Goal: Task Accomplishment & Management: Manage account settings

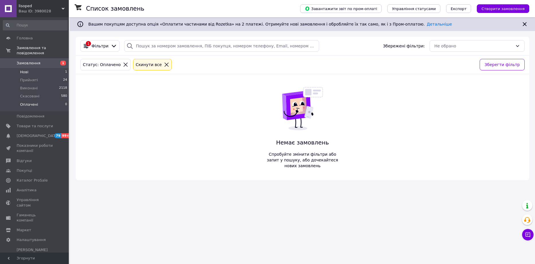
click at [32, 68] on li "Нові 1" at bounding box center [35, 72] width 71 height 8
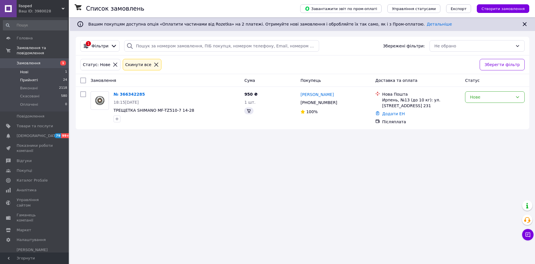
click at [31, 77] on span "Прийняті" at bounding box center [29, 79] width 18 height 5
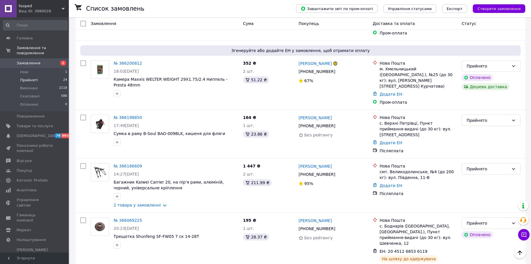
scroll to position [631, 0]
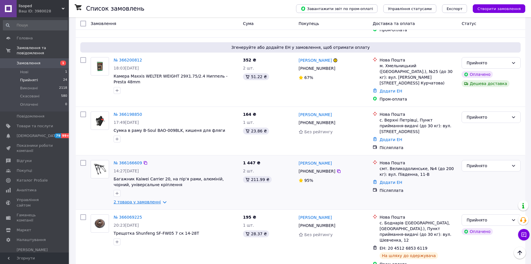
click at [156, 199] on link "2 товара у замовленні" at bounding box center [137, 201] width 47 height 5
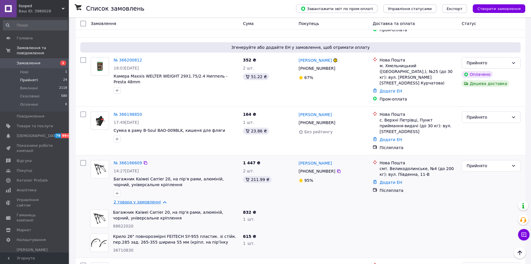
click at [156, 199] on link "2 товара у замовленні" at bounding box center [137, 201] width 47 height 5
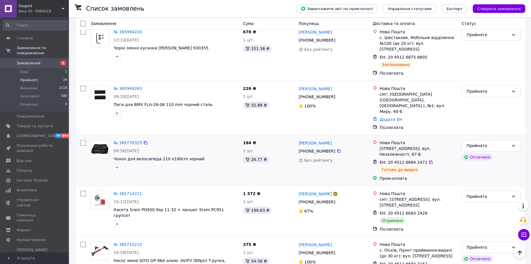
scroll to position [950, 0]
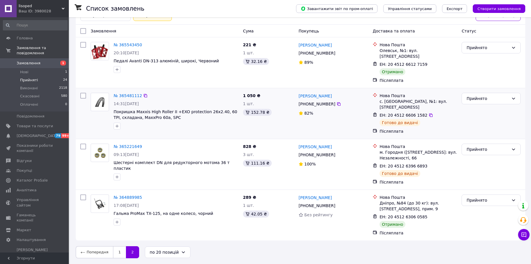
scroll to position [50, 0]
click at [118, 252] on link "1" at bounding box center [119, 252] width 13 height 12
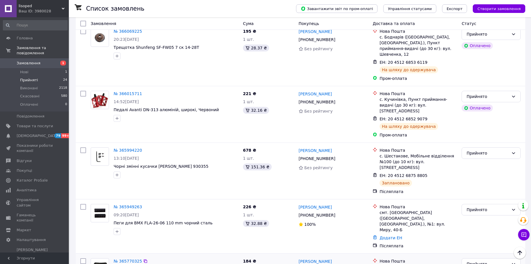
scroll to position [832, 0]
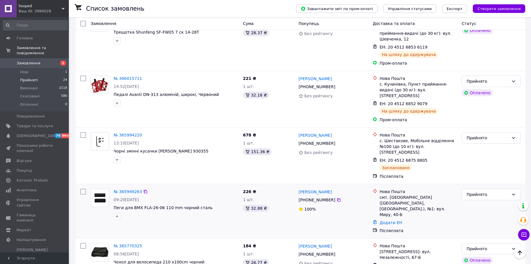
drag, startPoint x: 297, startPoint y: 120, endPoint x: 356, endPoint y: 121, distance: 59.7
click at [356, 186] on div "№ 365949263 09:20[DATE] Пеги для BMX FLA-26-06 110 mm чорний сталь 226 ₴ 1 шт. …" at bounding box center [300, 210] width 445 height 49
click at [355, 188] on div "[PERSON_NAME]" at bounding box center [333, 191] width 71 height 7
drag, startPoint x: 352, startPoint y: 121, endPoint x: 297, endPoint y: 122, distance: 55.3
click at [297, 186] on div "[PERSON_NAME] [PHONE_NUMBER]%" at bounding box center [333, 210] width 74 height 49
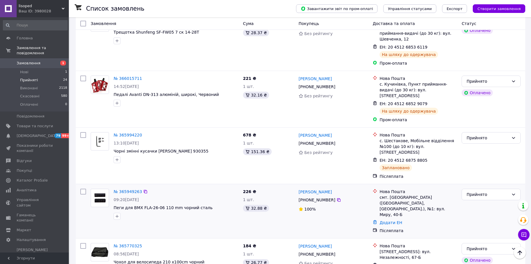
copy link "[PERSON_NAME]"
drag, startPoint x: 306, startPoint y: 129, endPoint x: 333, endPoint y: 130, distance: 26.7
click at [333, 196] on div "[PHONE_NUMBER]" at bounding box center [333, 199] width 71 height 7
copy div "0 95 452 78 20"
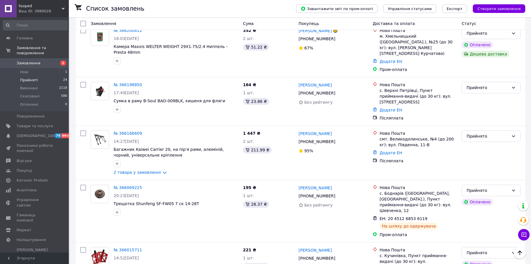
scroll to position [660, 0]
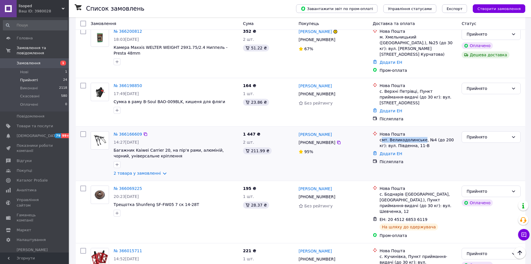
drag, startPoint x: 381, startPoint y: 87, endPoint x: 420, endPoint y: 87, distance: 39.3
click at [420, 137] on div "смт. Великодолинське, №4 (до 200 кг): вул. Південна, 11-В" at bounding box center [417, 142] width 77 height 11
copy div "мт. [GEOGRAPHIC_DATA]"
drag, startPoint x: 330, startPoint y: 79, endPoint x: 298, endPoint y: 80, distance: 32.1
click at [298, 130] on div "[PERSON_NAME]" at bounding box center [333, 133] width 71 height 7
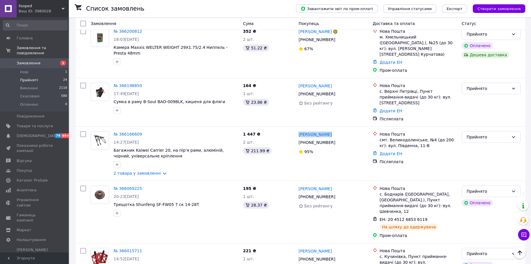
copy link "[PERSON_NAME]"
drag, startPoint x: 305, startPoint y: 88, endPoint x: 331, endPoint y: 90, distance: 25.9
click at [331, 138] on div "[PHONE_NUMBER]" at bounding box center [316, 142] width 39 height 8
copy div "0 66 171 82 83"
click at [133, 132] on link "№ 366166609" at bounding box center [128, 134] width 28 height 5
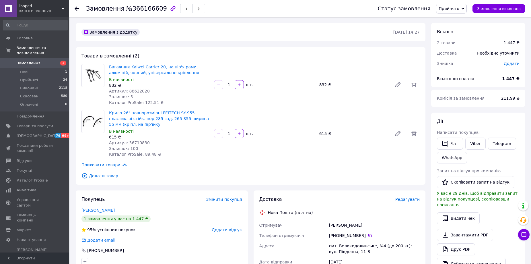
click at [408, 199] on span "Редагувати" at bounding box center [407, 199] width 24 height 5
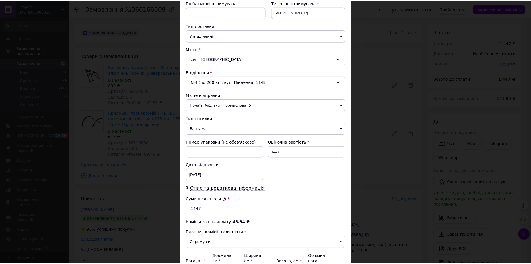
scroll to position [172, 0]
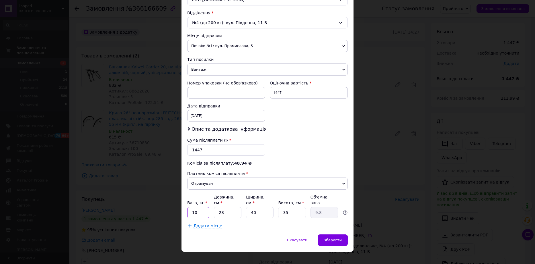
click at [195, 206] on input "10" at bounding box center [198, 211] width 22 height 11
type input "1"
type input "40"
type input "14"
type input "40"
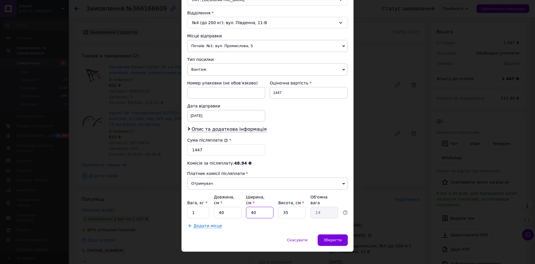
type input "2"
type input "0.7"
type input "20"
type input "7"
type input "20"
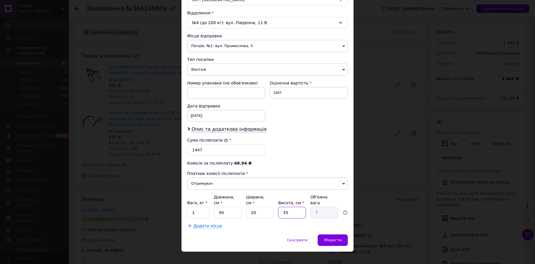
type input "2"
type input "0.4"
type input "20"
type input "4"
type input "20"
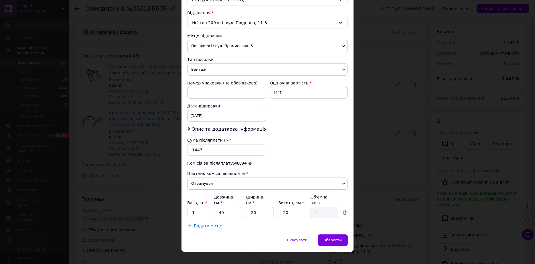
click at [219, 47] on span "Почаїв: №1: вул. Промислова, 5" at bounding box center [267, 46] width 161 height 12
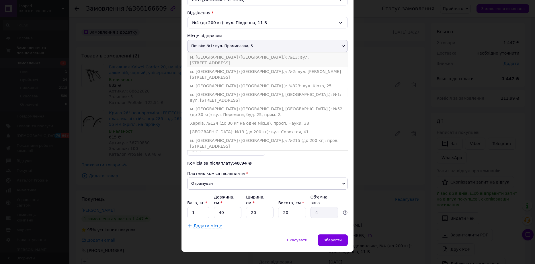
click at [216, 54] on li "м. [GEOGRAPHIC_DATA] ([GEOGRAPHIC_DATA].): №13: вул. [STREET_ADDRESS]" at bounding box center [267, 60] width 161 height 14
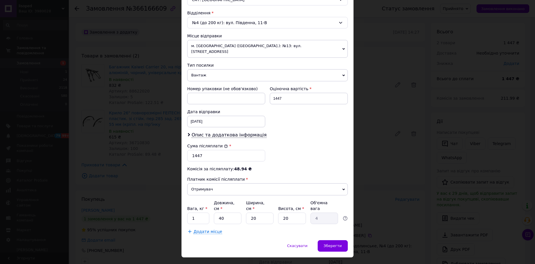
click at [338, 245] on div "Скасувати   Зберегти" at bounding box center [268, 248] width 172 height 17
click at [334, 243] on span "Зберегти" at bounding box center [333, 245] width 18 height 4
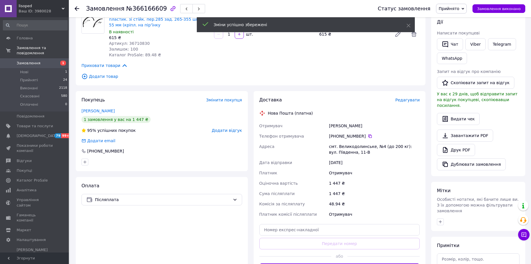
scroll to position [115, 0]
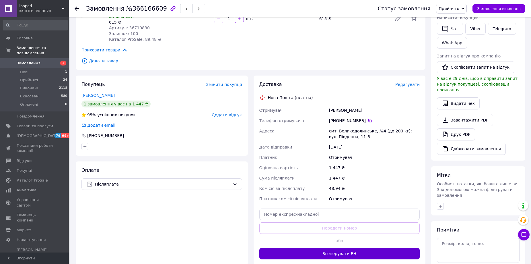
click at [305, 251] on button "Згенерувати ЕН" at bounding box center [339, 252] width 161 height 11
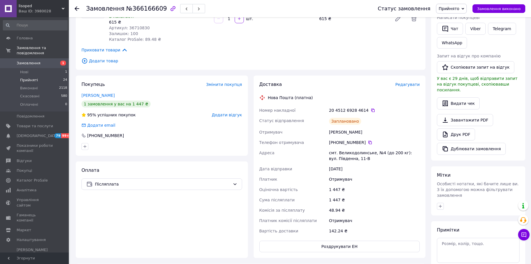
click at [44, 76] on li "Прийняті 24" at bounding box center [35, 80] width 71 height 8
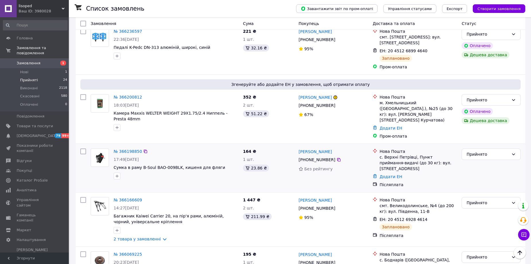
scroll to position [631, 0]
click at [132, 149] on link "№ 366198850" at bounding box center [128, 151] width 28 height 5
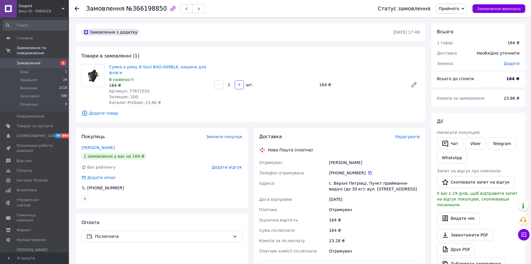
click at [408, 134] on span "Редагувати" at bounding box center [407, 136] width 24 height 5
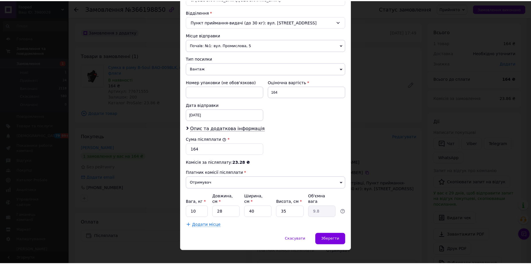
scroll to position [174, 0]
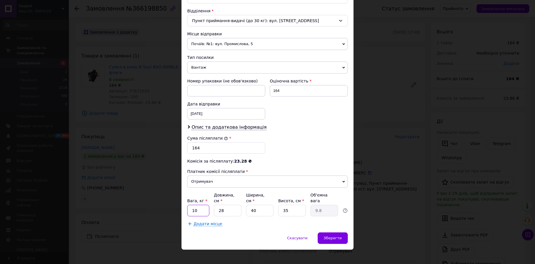
click at [202, 206] on input "10" at bounding box center [198, 209] width 22 height 11
type input "1"
type input "2"
type input "0.7"
type input "20"
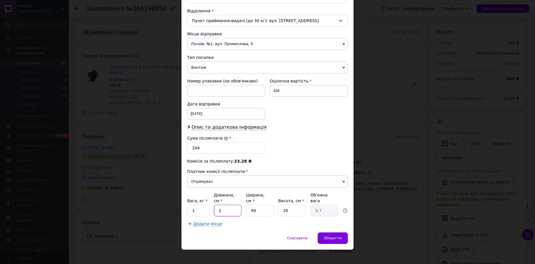
type input "7"
type input "20"
type input "1"
type input "0.18"
type input "15"
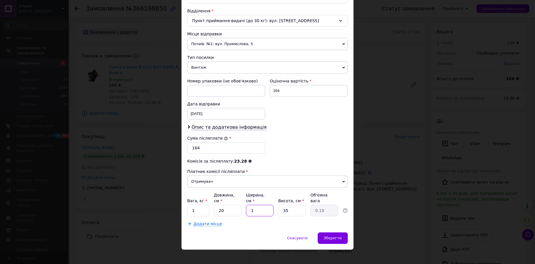
type input "2.63"
type input "15"
type input "2"
type input "0.15"
type input "20"
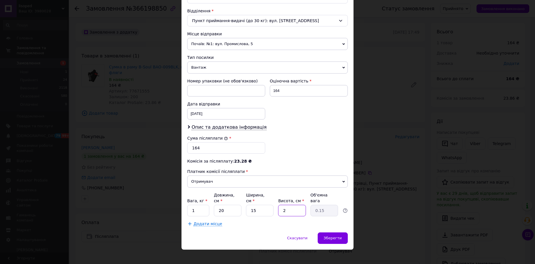
type input "1.5"
type input "20"
click at [342, 232] on div "Зберегти" at bounding box center [333, 237] width 30 height 11
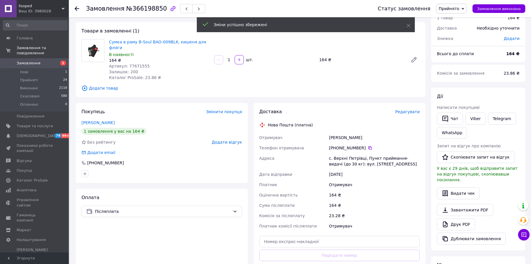
scroll to position [57, 0]
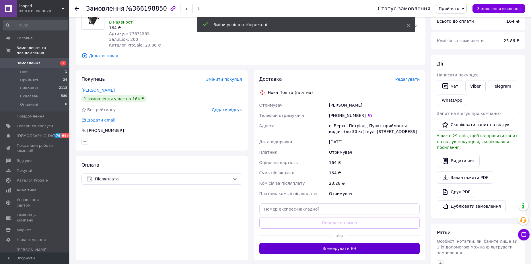
drag, startPoint x: 332, startPoint y: 230, endPoint x: 331, endPoint y: 237, distance: 6.3
click at [331, 236] on div "або" at bounding box center [339, 235] width 161 height 14
click at [331, 242] on button "Згенерувати ЕН" at bounding box center [339, 247] width 161 height 11
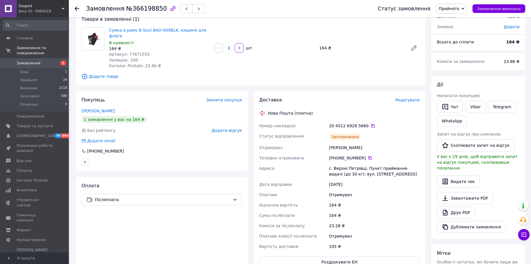
scroll to position [0, 0]
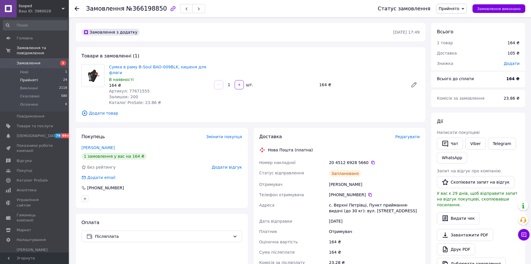
click at [27, 77] on span "Прийняті" at bounding box center [29, 79] width 18 height 5
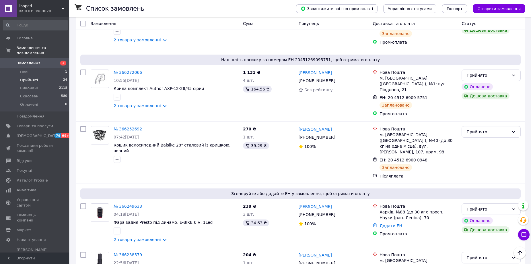
scroll to position [315, 0]
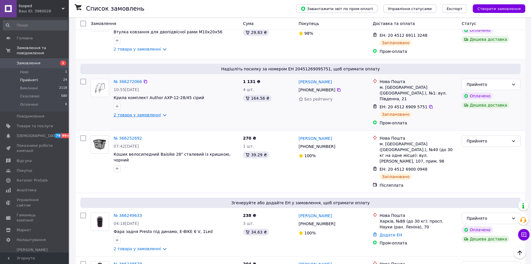
click at [147, 112] on link "2 товара у замовленні" at bounding box center [137, 114] width 47 height 5
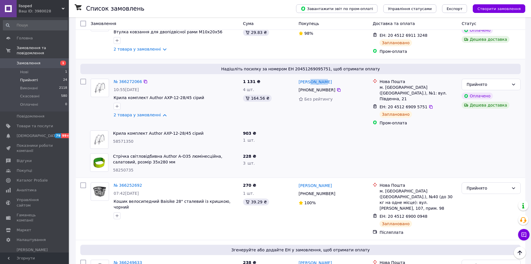
drag, startPoint x: 309, startPoint y: 67, endPoint x: 331, endPoint y: 70, distance: 21.7
copy link "[PERSON_NAME]"
drag, startPoint x: 424, startPoint y: 86, endPoint x: 421, endPoint y: 87, distance: 3.2
click at [428, 104] on icon at bounding box center [430, 106] width 5 height 5
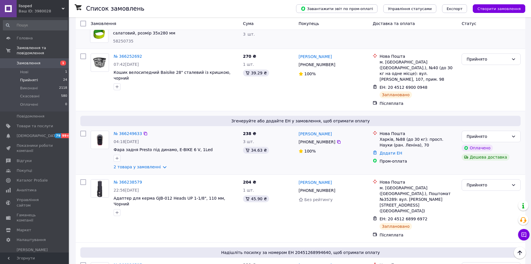
scroll to position [459, 0]
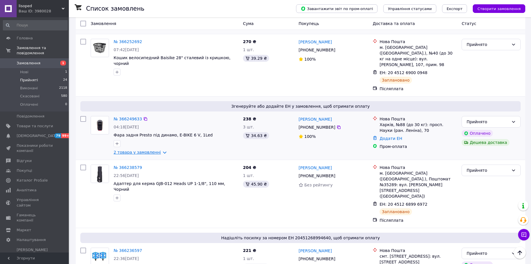
click at [153, 150] on link "2 товара у замовленні" at bounding box center [137, 152] width 47 height 5
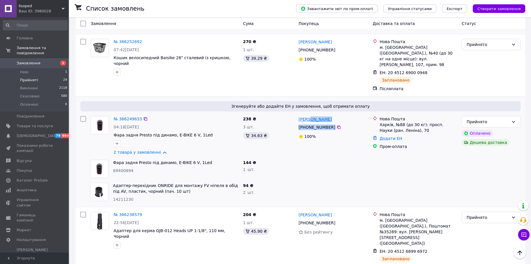
drag, startPoint x: 340, startPoint y: 98, endPoint x: 309, endPoint y: 95, distance: 30.8
click at [309, 114] on div "[PERSON_NAME] [PHONE_NUMBER]%" at bounding box center [333, 136] width 74 height 44
copy div "[PERSON_NAME] [PHONE_NUMBER]"
drag, startPoint x: 312, startPoint y: 187, endPoint x: 335, endPoint y: 191, distance: 23.6
copy link "[PERSON_NAME]"
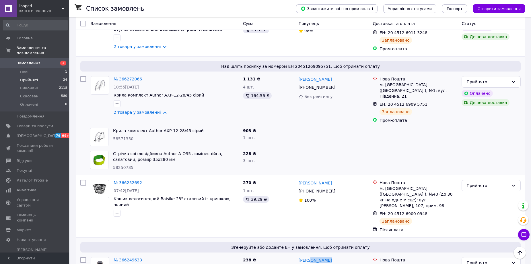
scroll to position [315, 0]
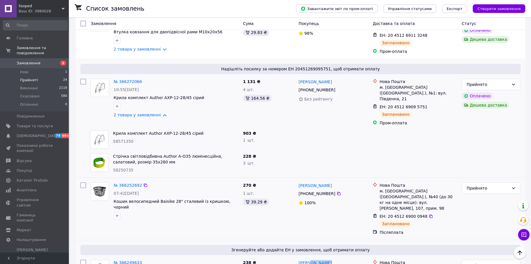
drag, startPoint x: 314, startPoint y: 166, endPoint x: 334, endPoint y: 165, distance: 19.8
copy link "[PERSON_NAME]"
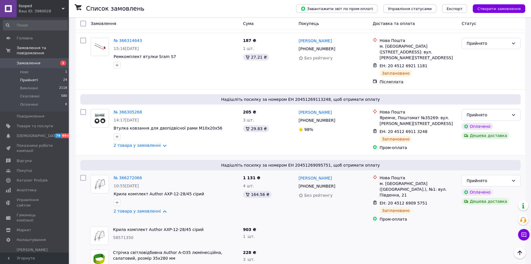
scroll to position [201, 0]
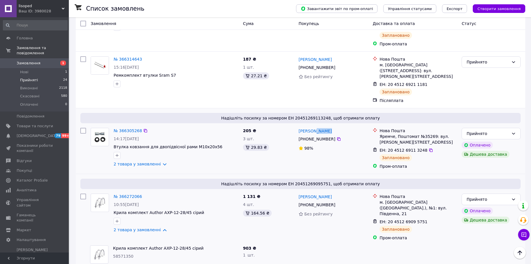
drag, startPoint x: 312, startPoint y: 116, endPoint x: 328, endPoint y: 116, distance: 16.1
copy link "[PERSON_NAME]"
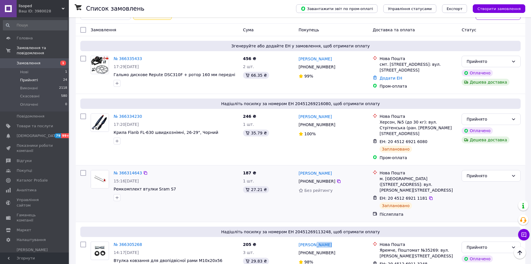
scroll to position [86, 0]
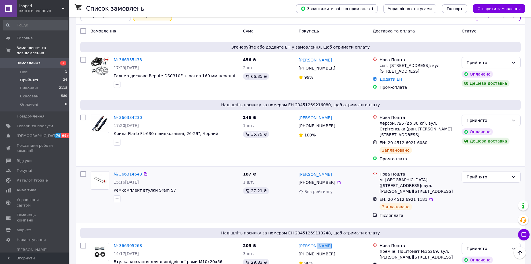
drag, startPoint x: 311, startPoint y: 165, endPoint x: 329, endPoint y: 165, distance: 18.1
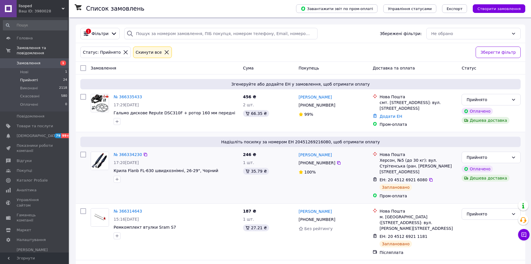
scroll to position [57, 0]
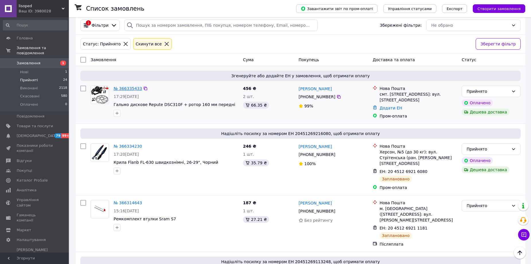
click at [131, 89] on link "№ 366335433" at bounding box center [128, 88] width 28 height 5
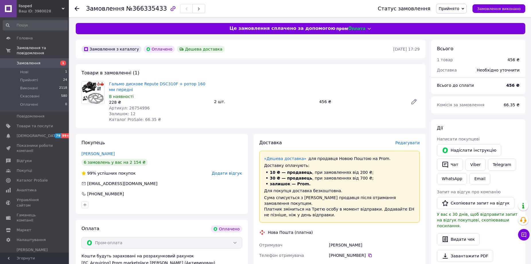
click at [132, 107] on span "Артикул: 26754996" at bounding box center [129, 108] width 41 height 5
click at [368, 253] on icon at bounding box center [370, 255] width 5 height 5
